Goal: Complete application form: Complete application form

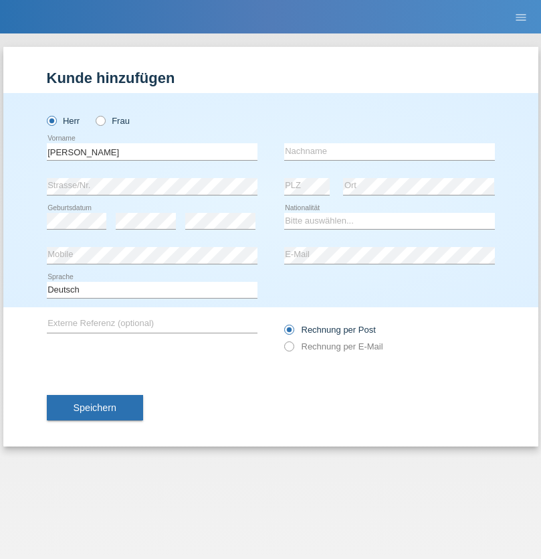
type input "Pedro"
click at [389, 151] on input "text" at bounding box center [389, 151] width 211 height 17
type input "Fernandes"
select select "PT"
select select "C"
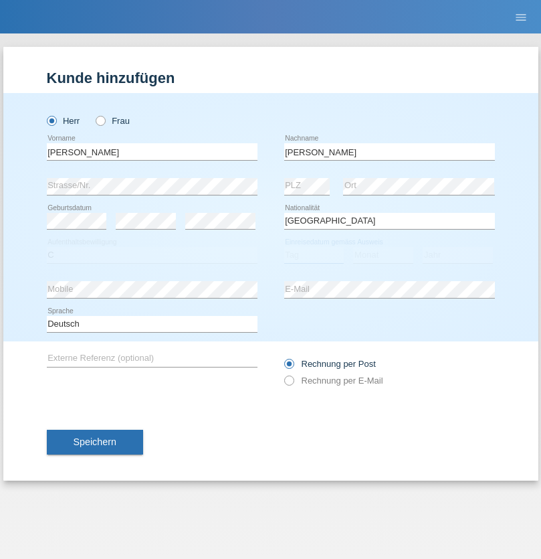
select select "01"
select select "07"
select select "2005"
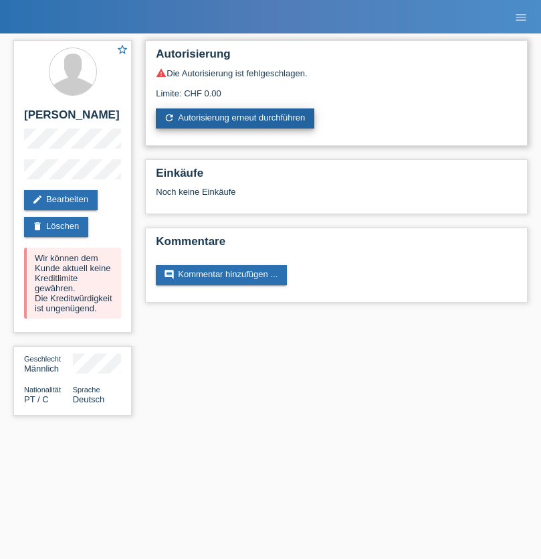
click at [236, 118] on link "refresh Autorisierung erneut durchführen" at bounding box center [235, 118] width 159 height 20
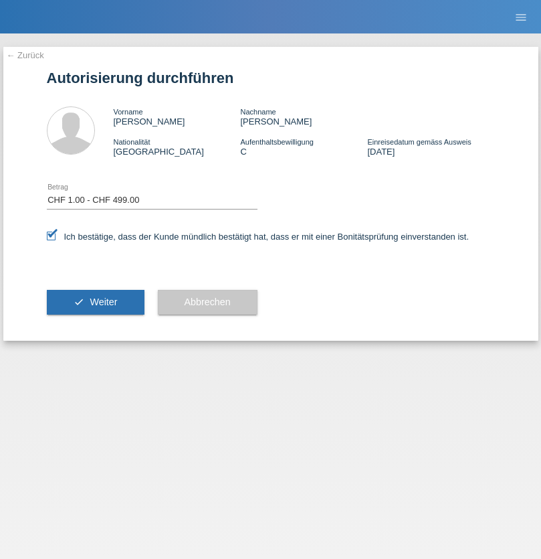
select select "1"
click at [95, 302] on span "Weiter" at bounding box center [103, 301] width 27 height 11
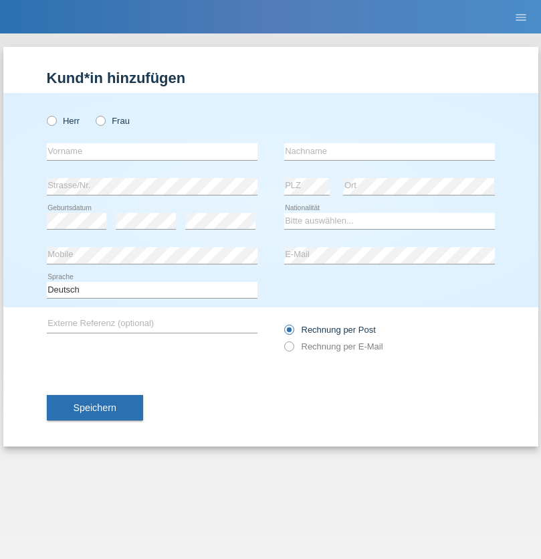
radio input "true"
select select "PT"
select select "C"
select select "01"
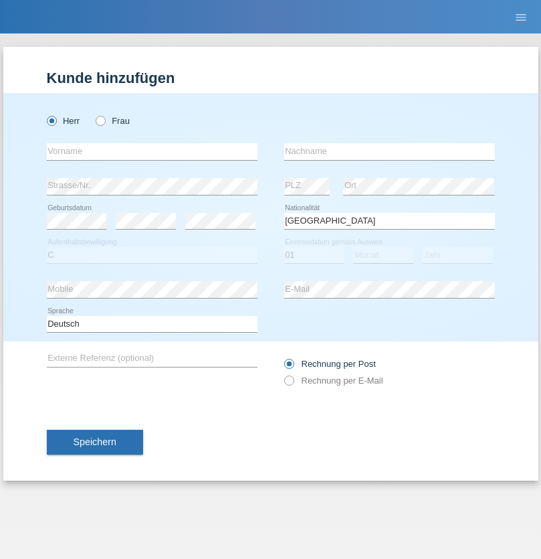
select select "07"
select select "2005"
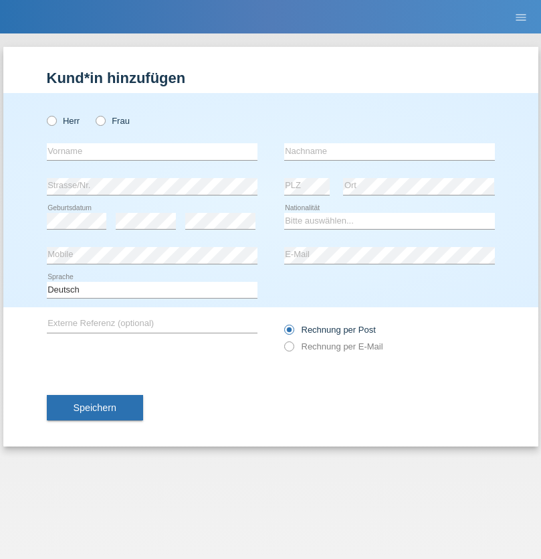
radio input "true"
click at [152, 151] on input "text" at bounding box center [152, 151] width 211 height 17
type input "Ylli"
click at [389, 151] on input "text" at bounding box center [389, 151] width 211 height 17
type input "Shujaku"
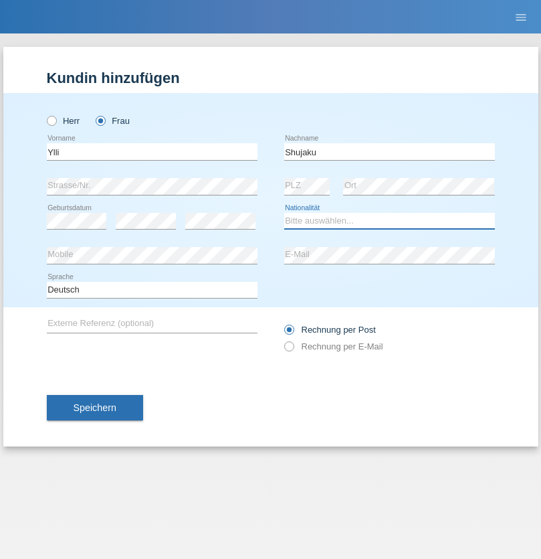
select select "XK"
select select "C"
select select "05"
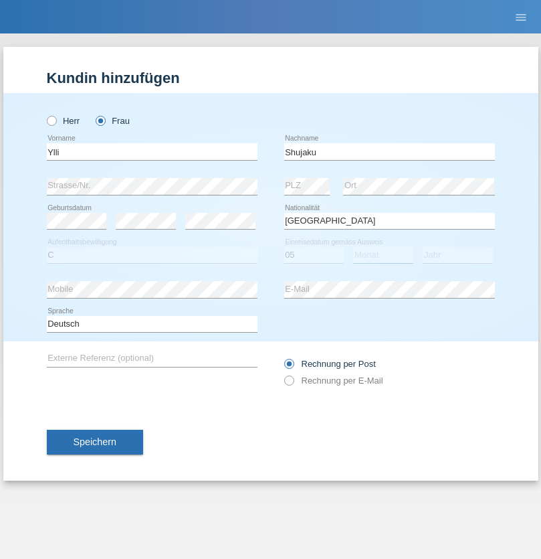
select select "02"
select select "2021"
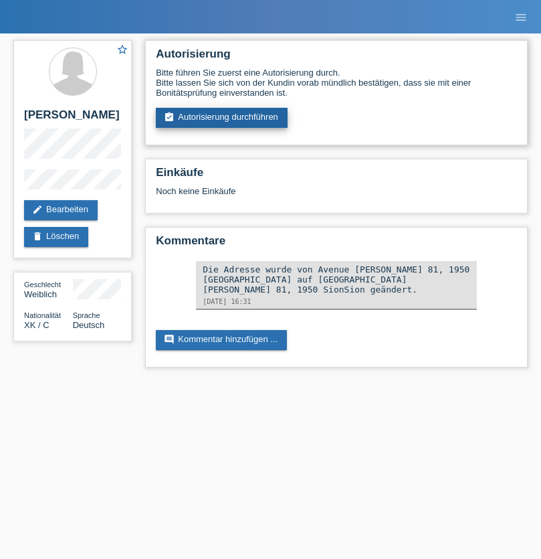
click at [222, 118] on link "assignment_turned_in Autorisierung durchführen" at bounding box center [222, 118] width 132 height 20
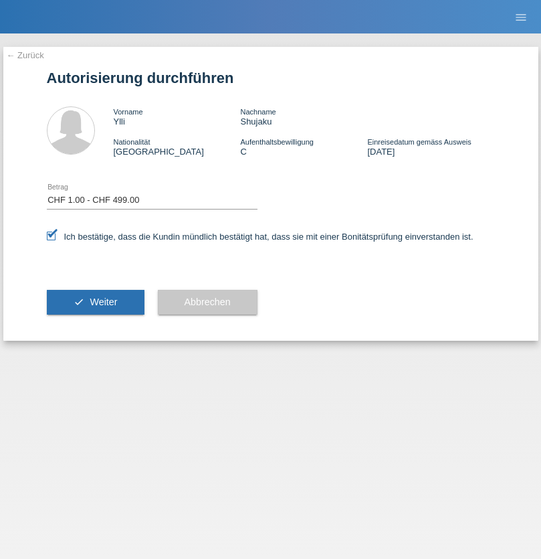
select select "1"
click at [95, 302] on span "Weiter" at bounding box center [103, 301] width 27 height 11
